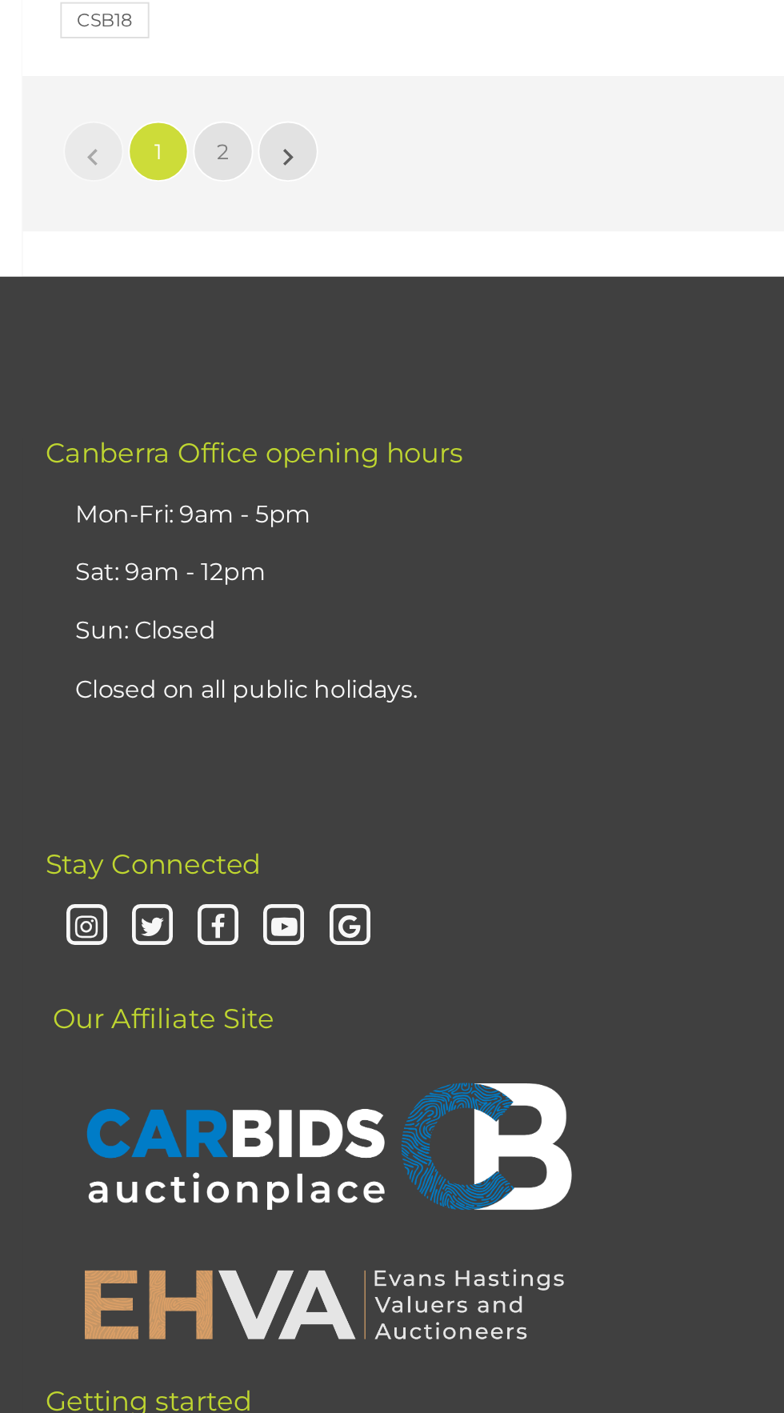
scroll to position [25838, 0]
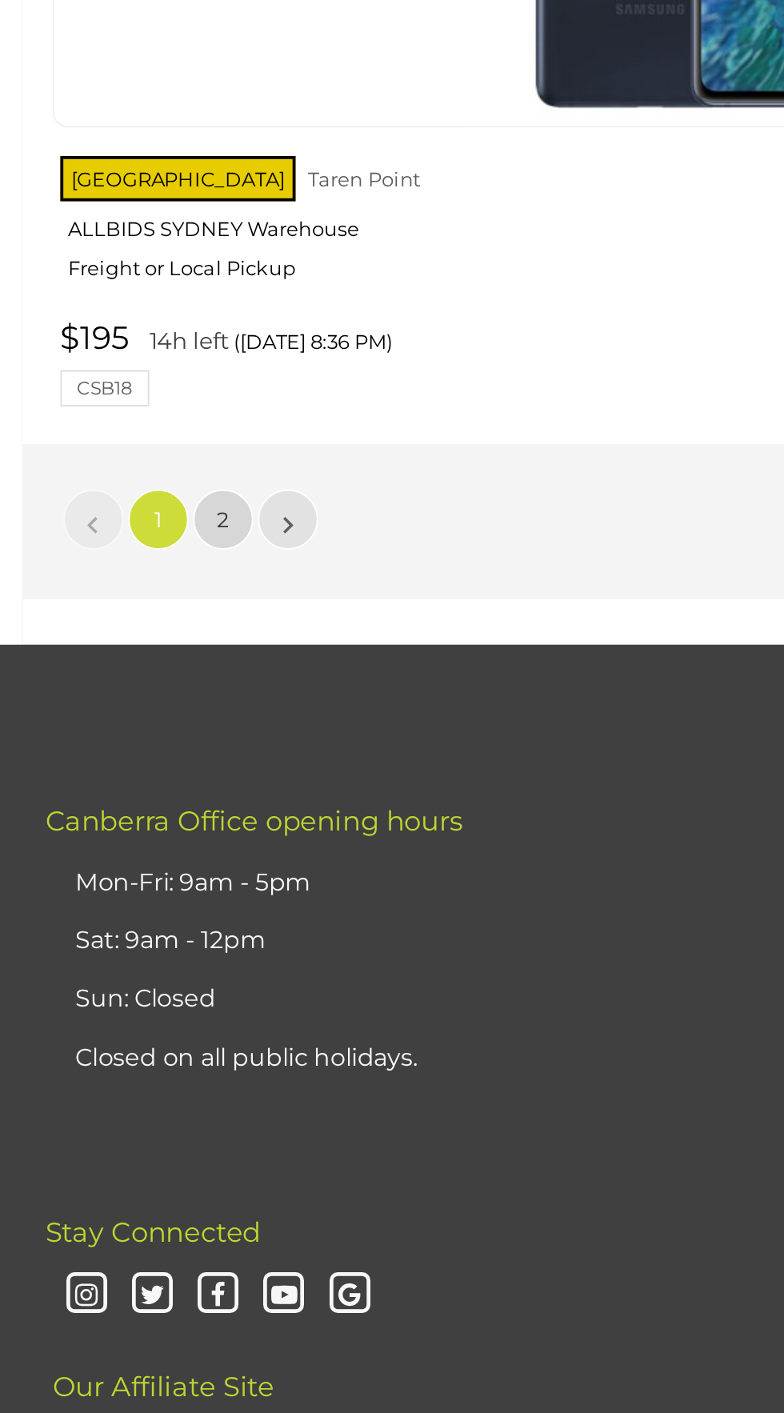
click at [121, 533] on span "2" at bounding box center [118, 525] width 6 height 14
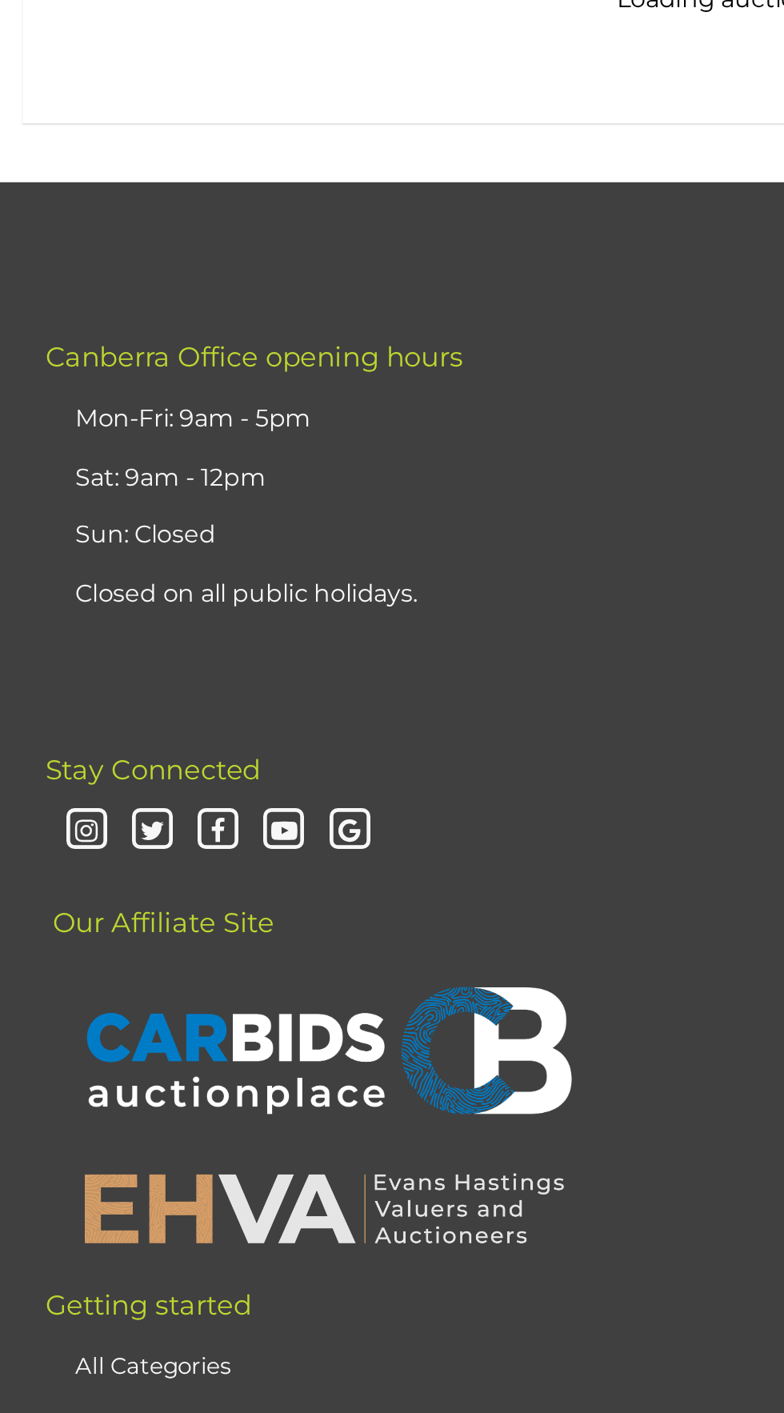
scroll to position [50, 0]
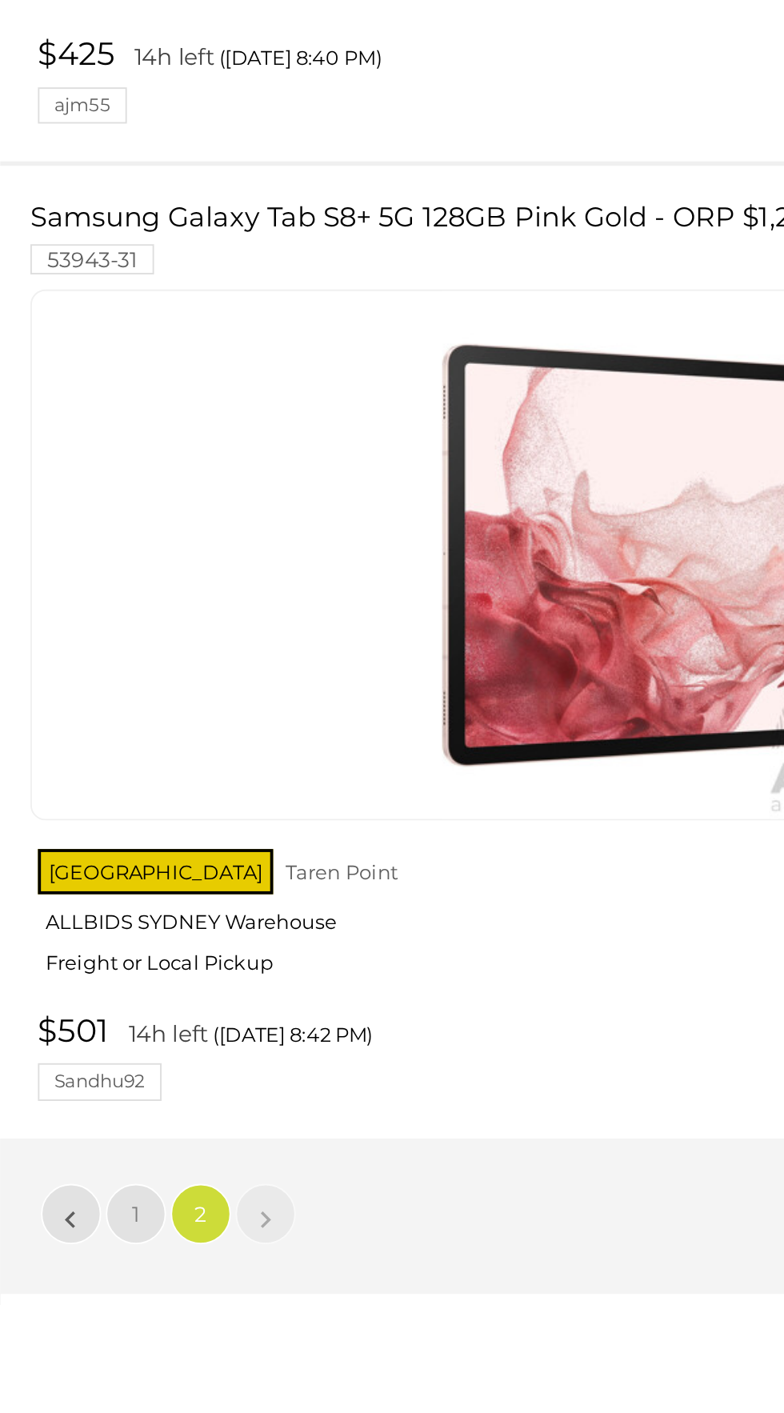
scroll to position [464, 0]
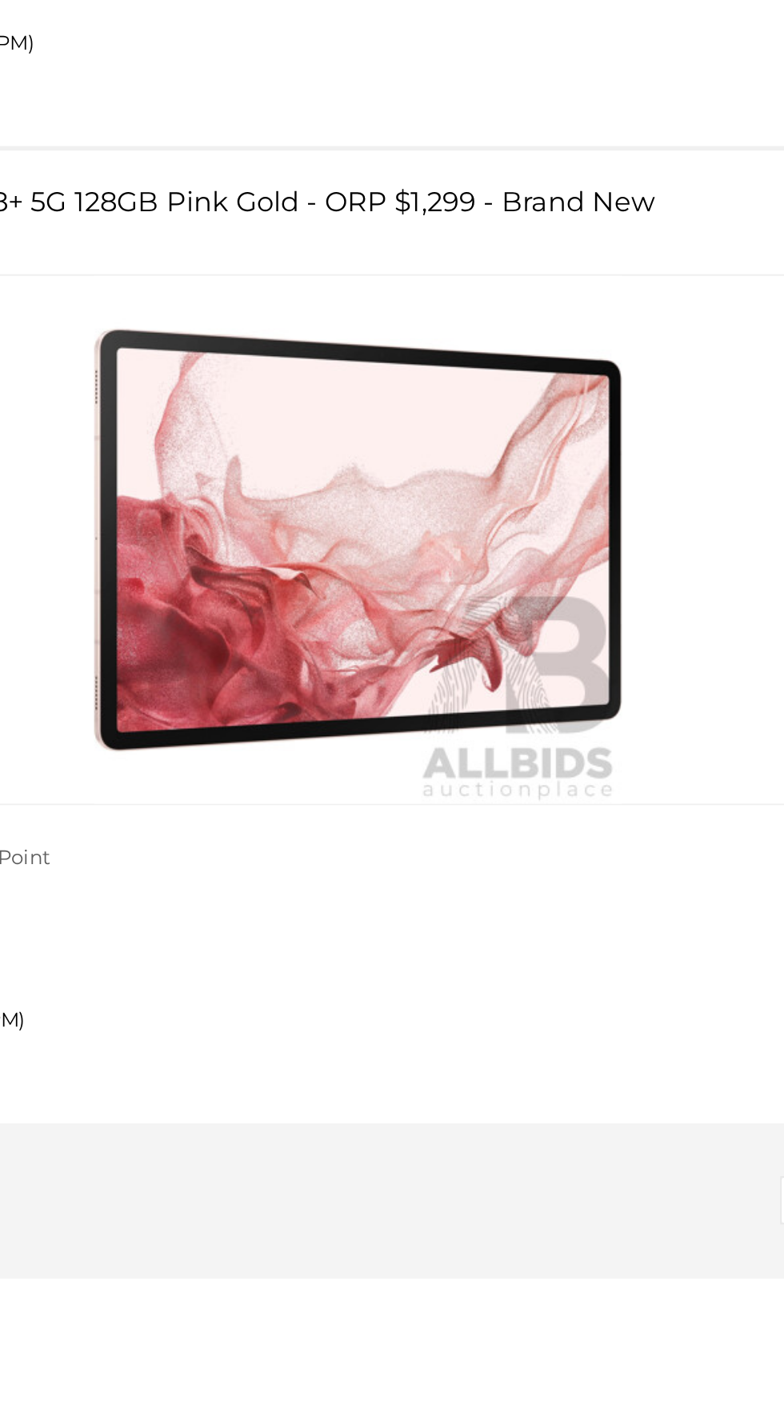
scroll to position [50, 0]
